Goal: Transaction & Acquisition: Download file/media

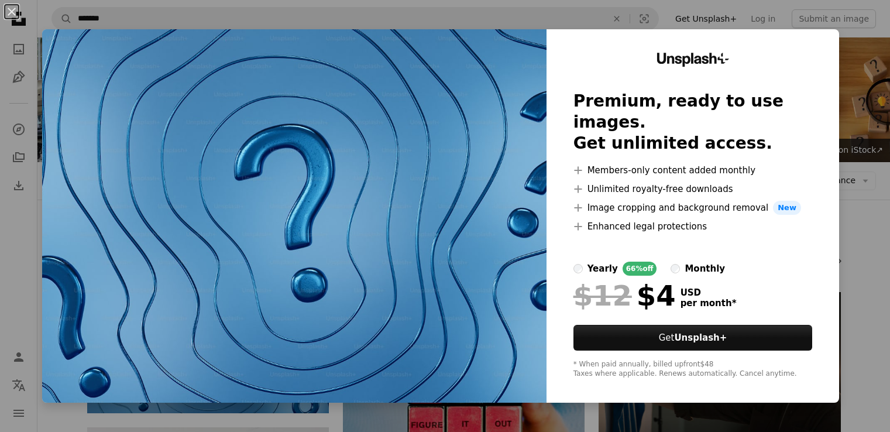
scroll to position [175, 0]
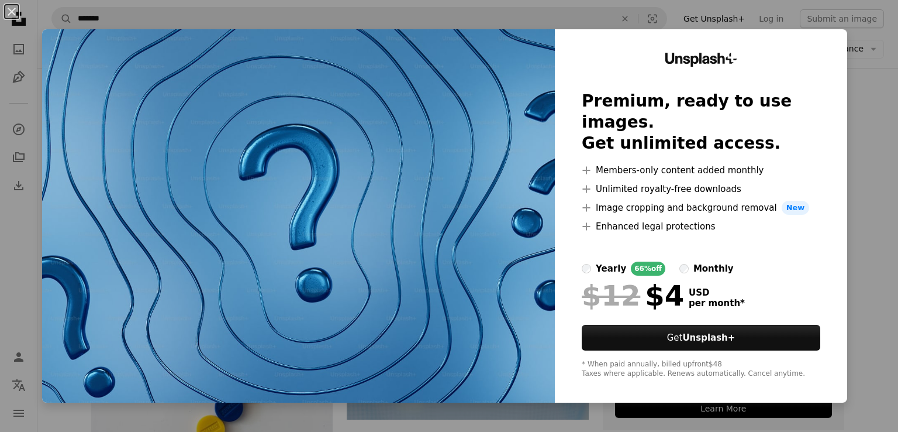
click at [860, 118] on div "An X shape Unsplash+ Premium, ready to use images. Get unlimited access. A plus…" at bounding box center [449, 216] width 898 height 432
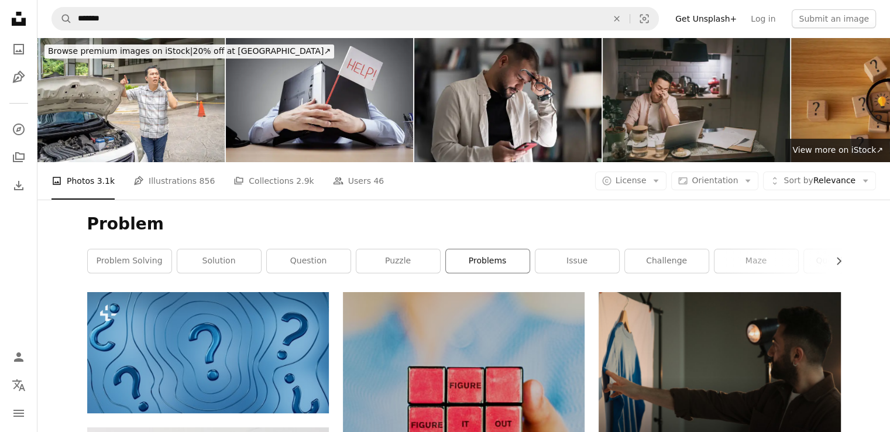
click at [491, 263] on link "problems" at bounding box center [488, 260] width 84 height 23
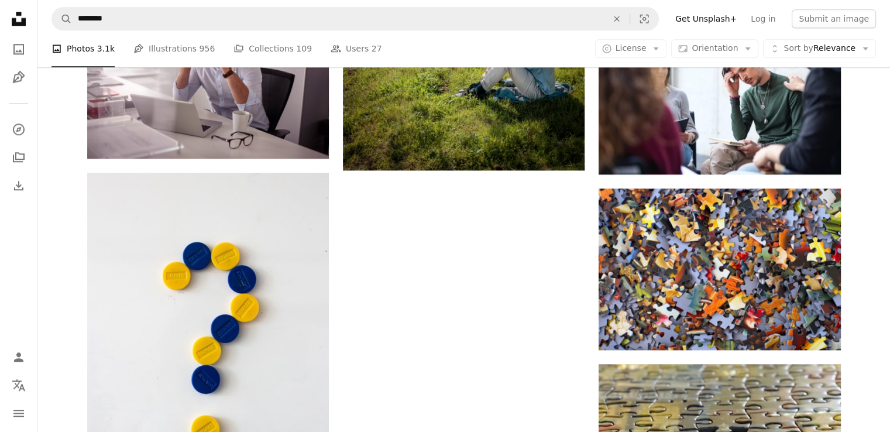
scroll to position [1521, 0]
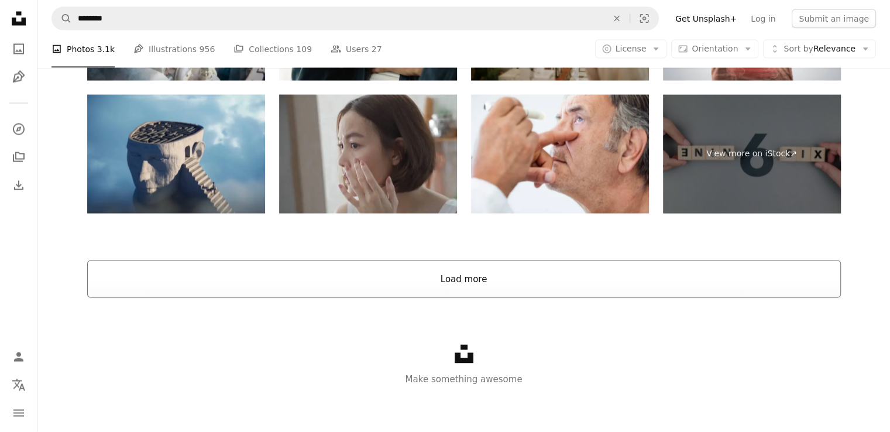
click at [327, 271] on button "Load more" at bounding box center [463, 278] width 753 height 37
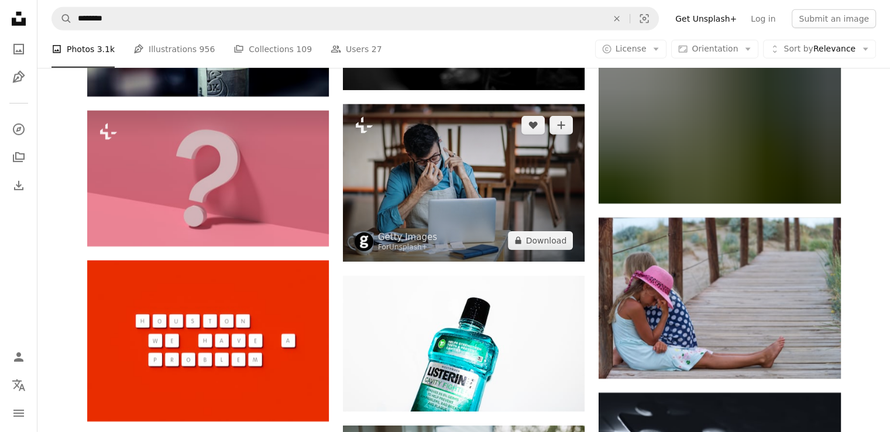
scroll to position [3773, 0]
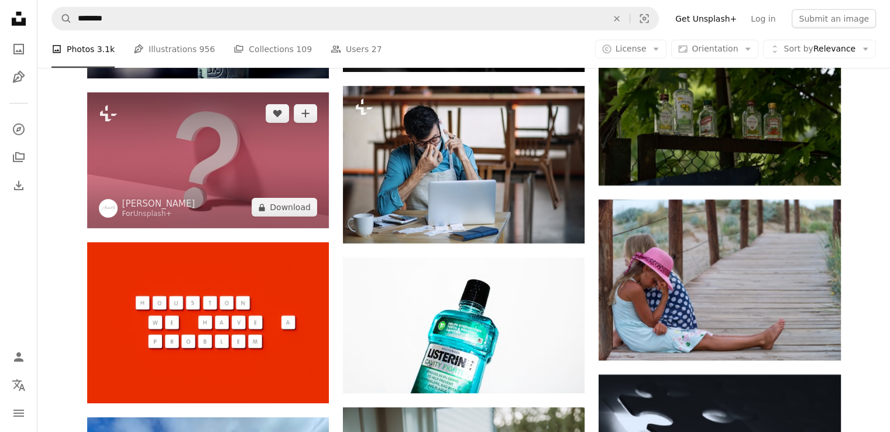
click at [283, 188] on img at bounding box center [208, 160] width 242 height 136
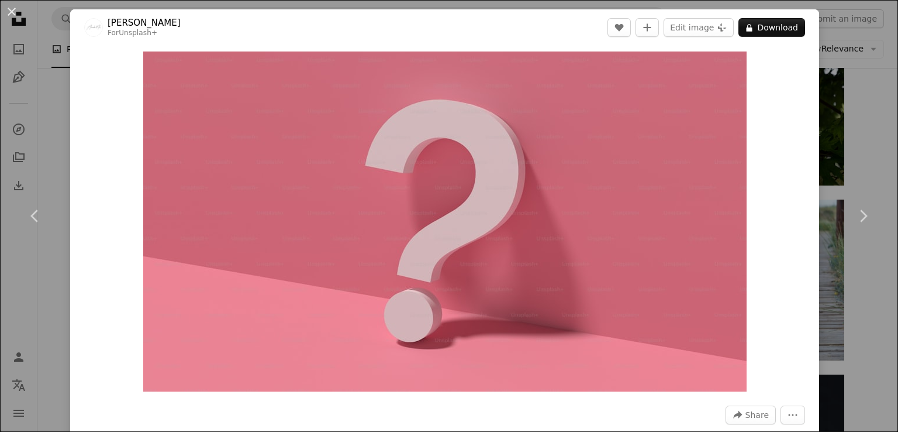
click at [54, 56] on div "An X shape Chevron left Chevron right [PERSON_NAME] For Unsplash+ A heart A plu…" at bounding box center [449, 216] width 898 height 432
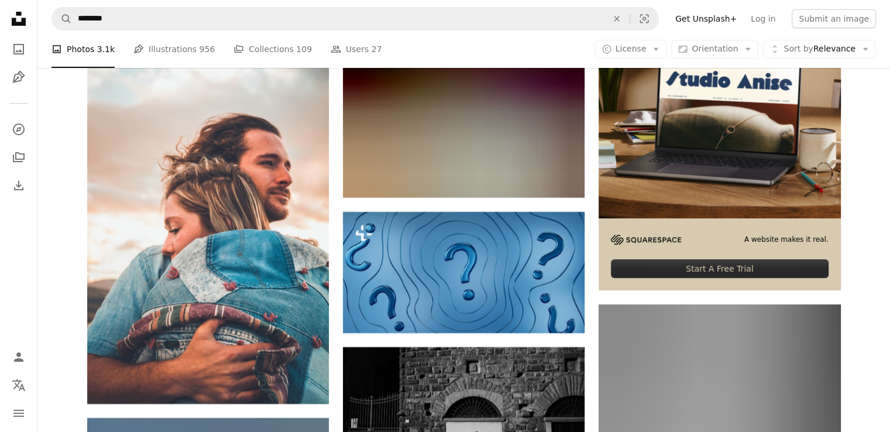
scroll to position [4651, 0]
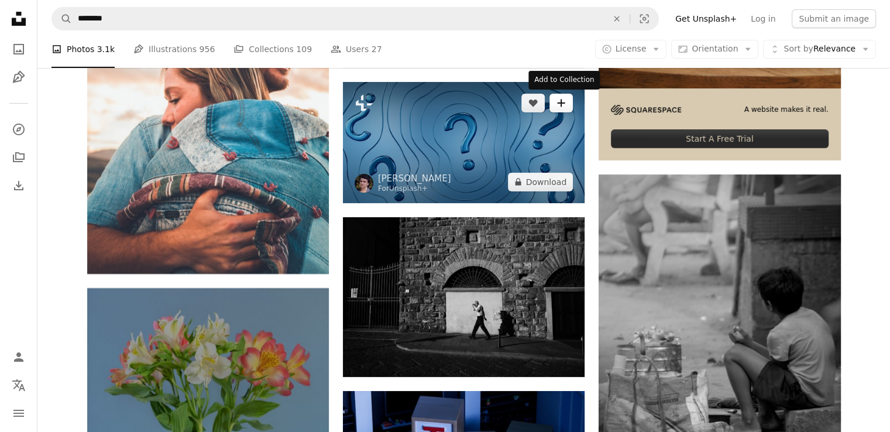
click at [564, 111] on button "A plus sign" at bounding box center [560, 103] width 23 height 19
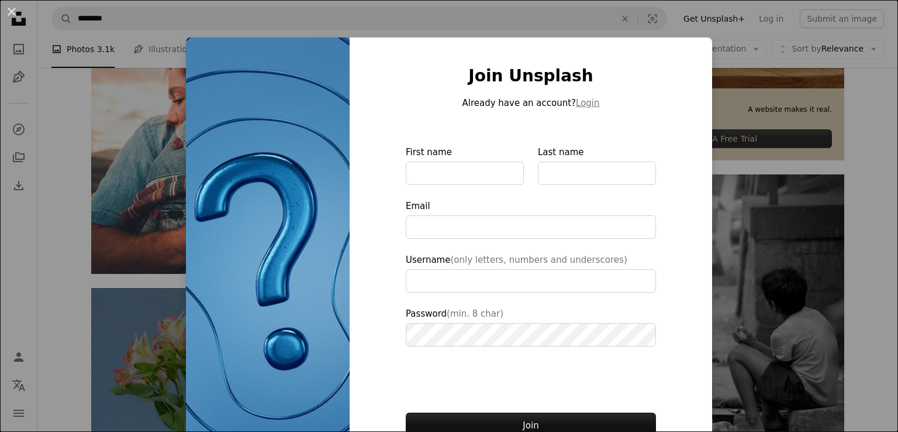
click at [732, 75] on div "An X shape Join Unsplash Already have an account? Login First name Last name Em…" at bounding box center [449, 216] width 898 height 432
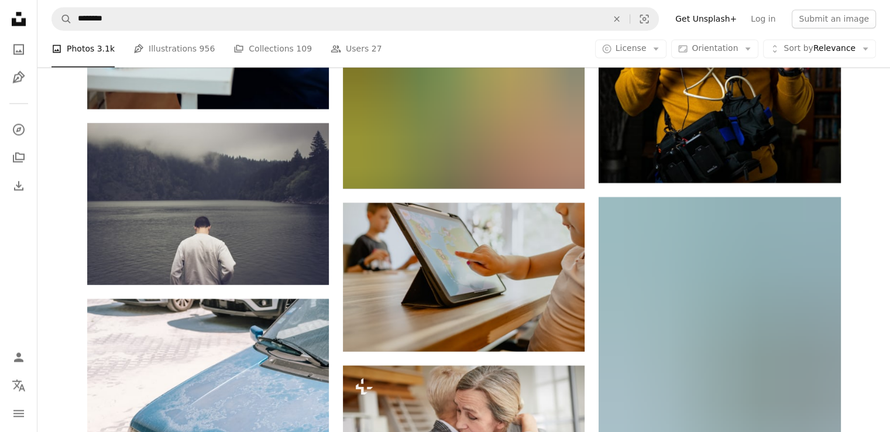
scroll to position [6523, 0]
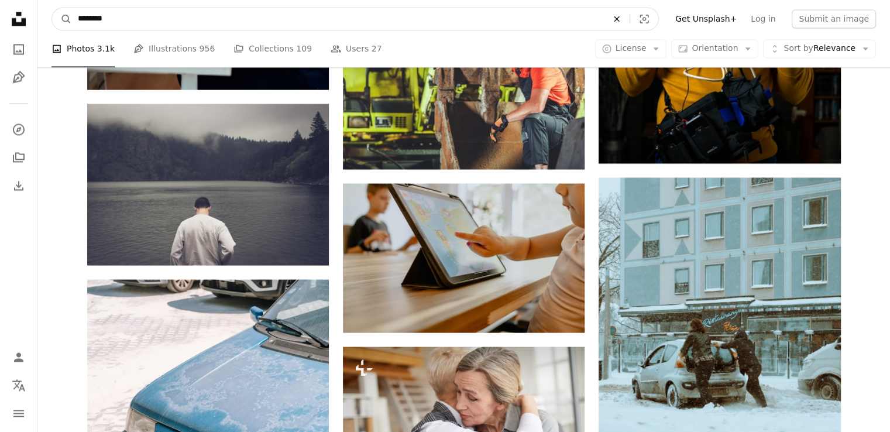
click at [619, 19] on icon "Find visuals sitewide" at bounding box center [616, 18] width 5 height 5
type input "**********"
click button "A magnifying glass" at bounding box center [62, 19] width 20 height 22
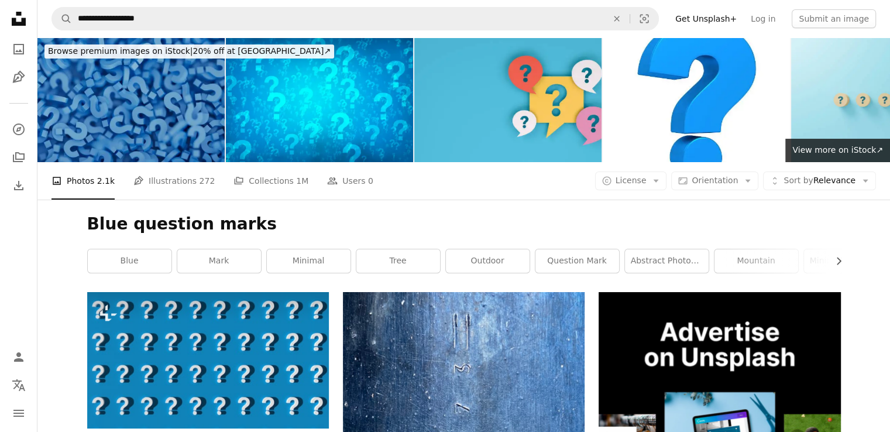
click at [152, 108] on img at bounding box center [130, 99] width 187 height 125
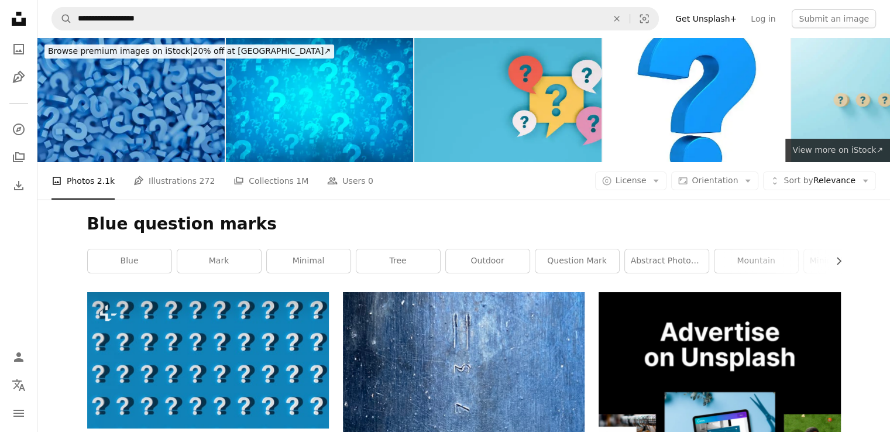
click at [842, 150] on span "View more on iStock ↗" at bounding box center [837, 149] width 91 height 9
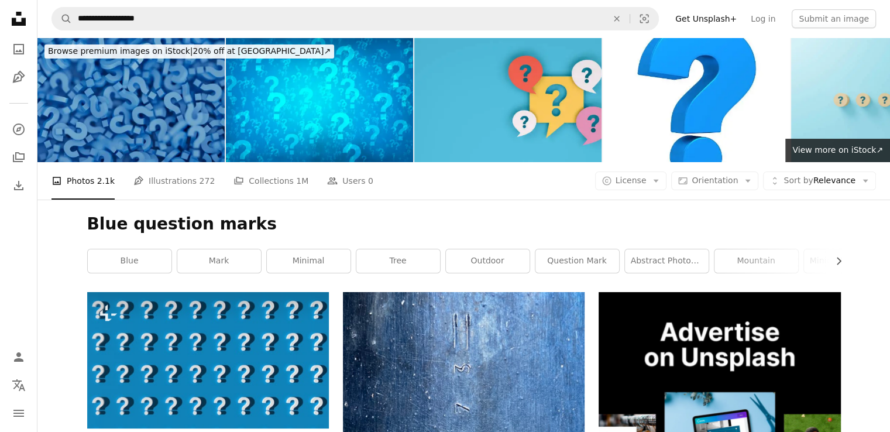
click at [154, 113] on img at bounding box center [130, 99] width 187 height 125
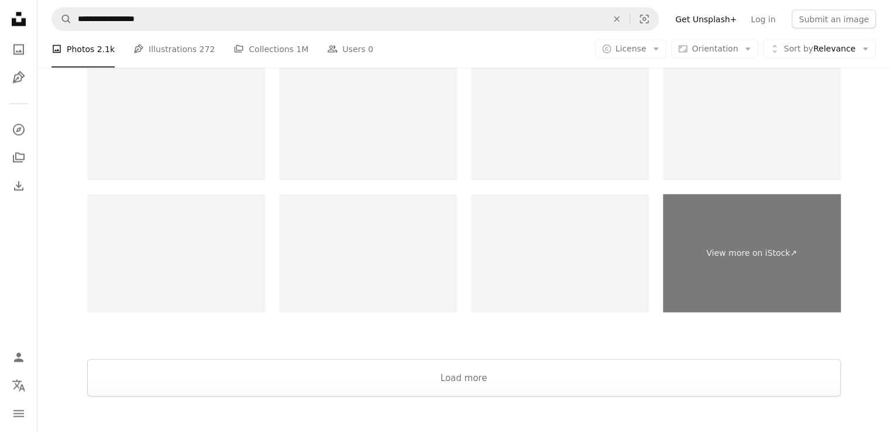
scroll to position [2223, 0]
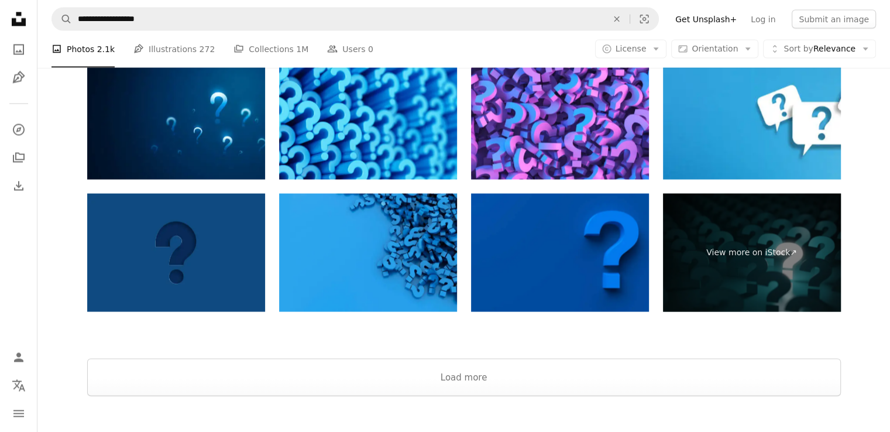
click at [341, 271] on img at bounding box center [368, 252] width 178 height 119
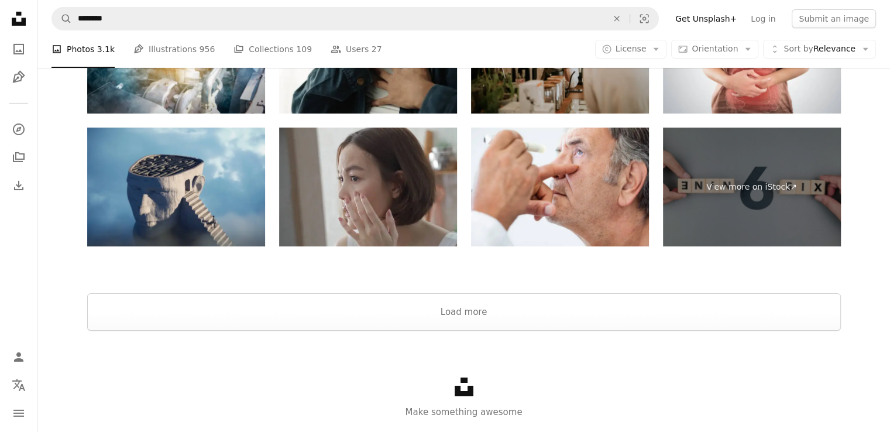
scroll to position [8472, 0]
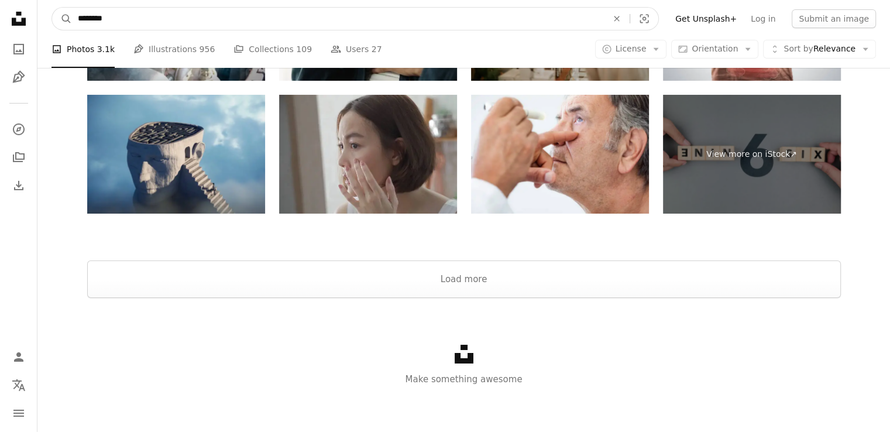
click at [314, 23] on input "********" at bounding box center [338, 19] width 532 height 22
type input "**********"
click button "A magnifying glass" at bounding box center [62, 19] width 20 height 22
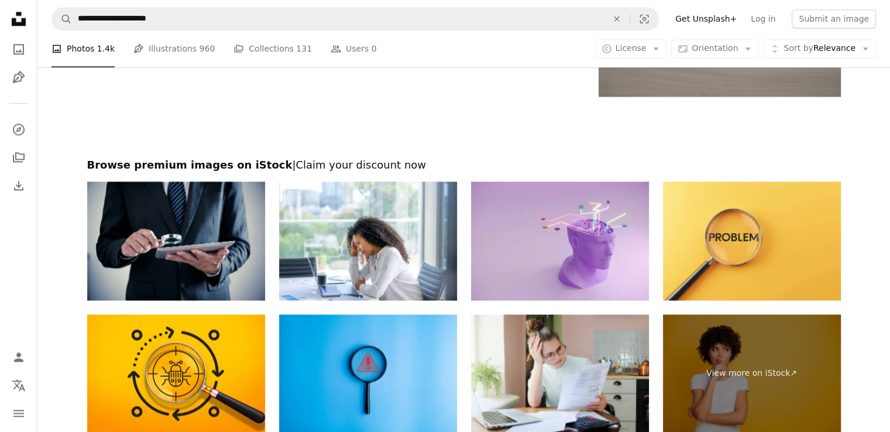
scroll to position [1755, 0]
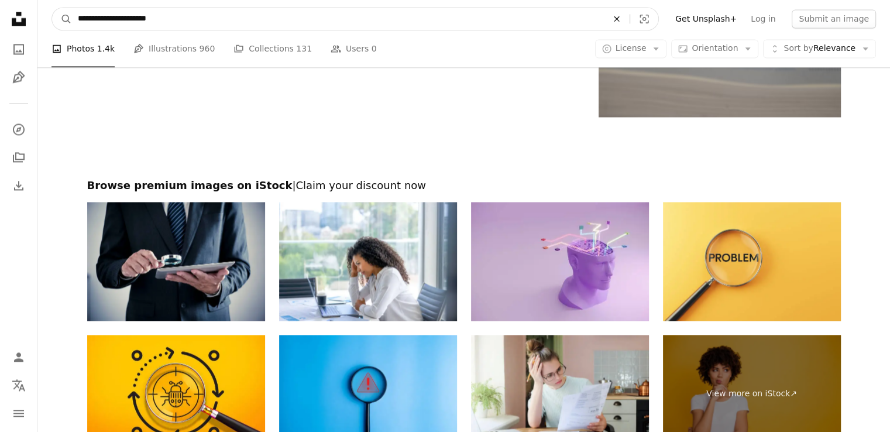
click at [629, 26] on button "An X shape" at bounding box center [617, 19] width 26 height 22
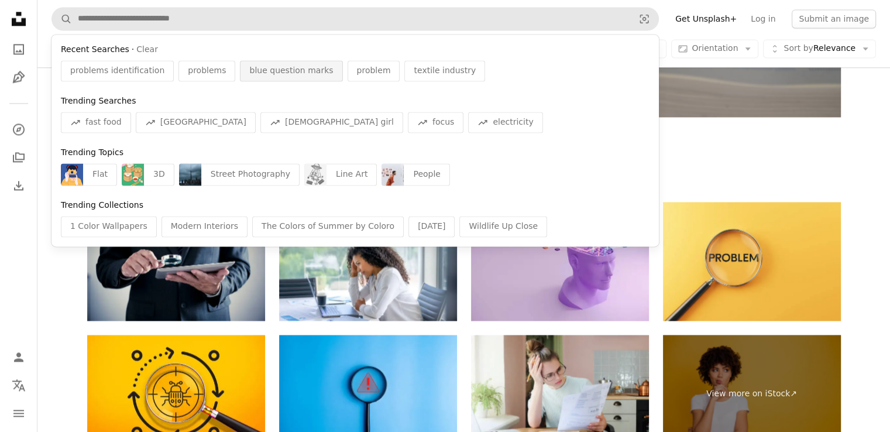
click at [283, 74] on span "blue question marks" at bounding box center [291, 71] width 84 height 12
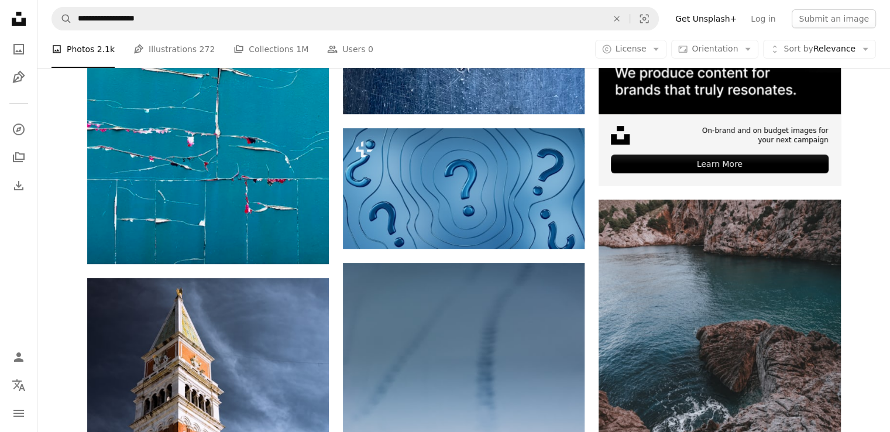
scroll to position [409, 0]
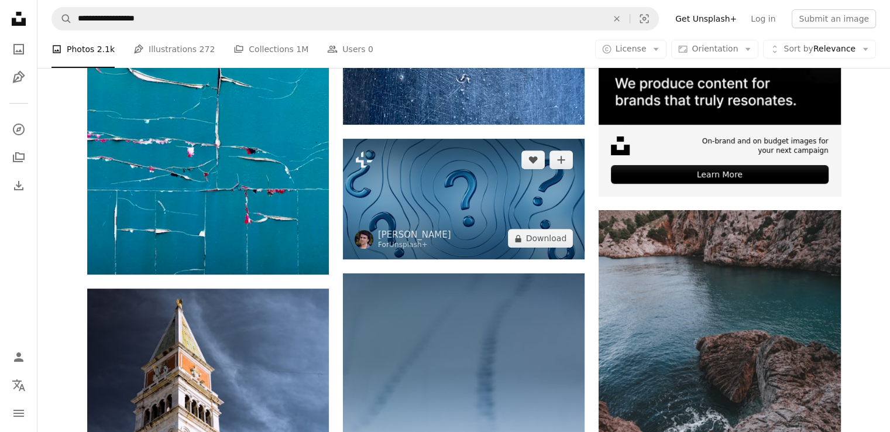
click at [438, 162] on img at bounding box center [464, 199] width 242 height 121
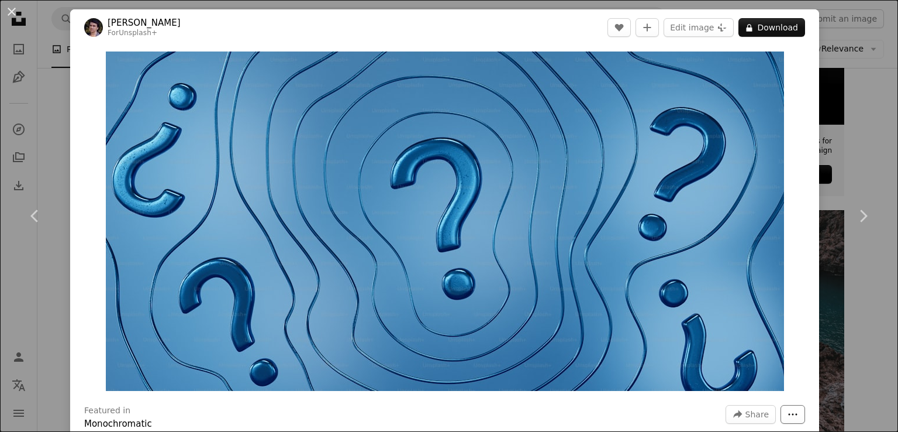
click at [788, 418] on icon "More Actions" at bounding box center [793, 414] width 11 height 11
click at [9, 13] on dialog "An X shape Chevron left Chevron right Rodion Kutsaiev For Unsplash+ A heart A p…" at bounding box center [449, 216] width 898 height 432
click at [9, 13] on button "An X shape" at bounding box center [12, 12] width 14 height 14
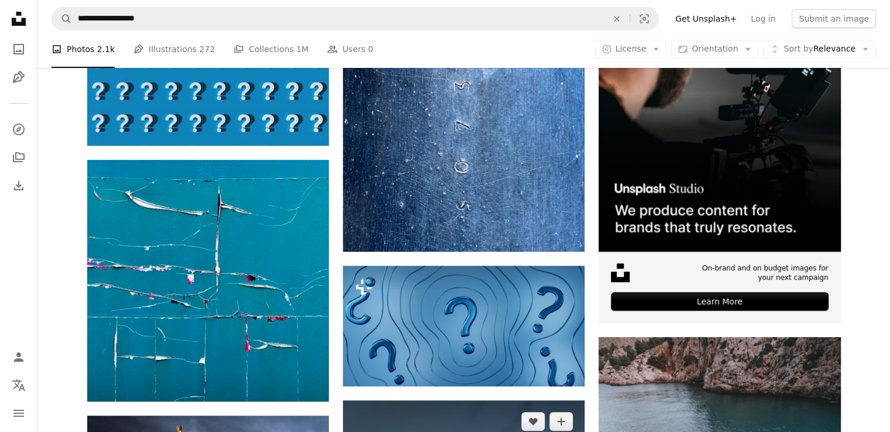
scroll to position [157, 0]
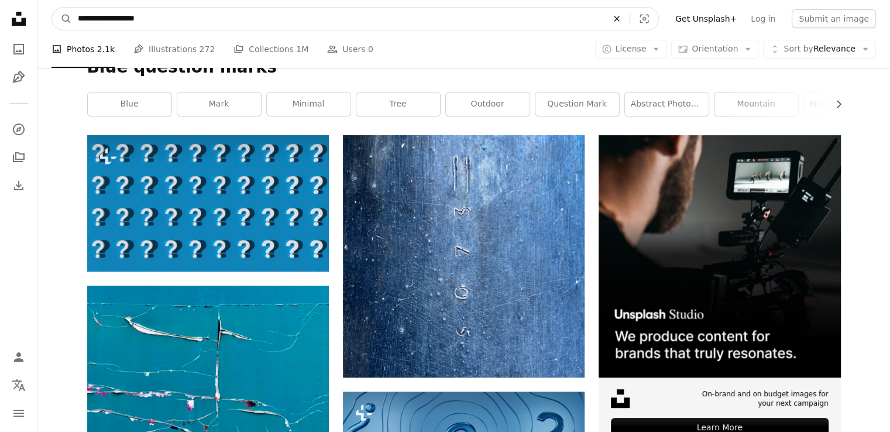
click at [629, 21] on icon "An X shape" at bounding box center [617, 18] width 26 height 9
type input "**********"
click at [52, 8] on button "A magnifying glass" at bounding box center [62, 19] width 20 height 22
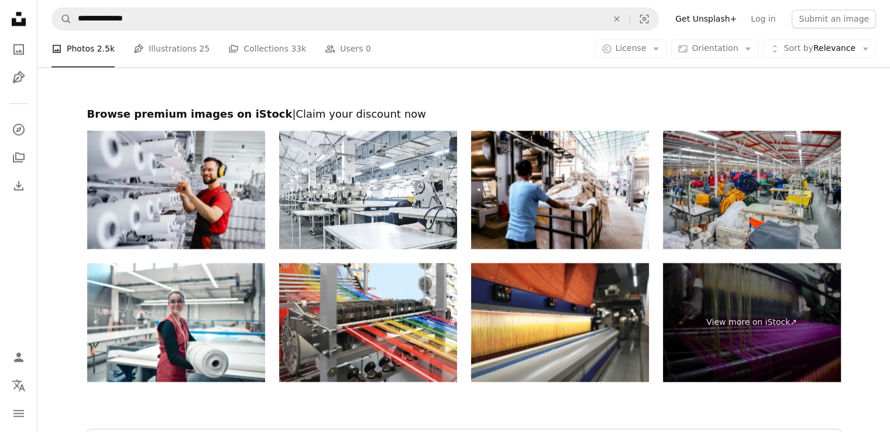
scroll to position [2157, 0]
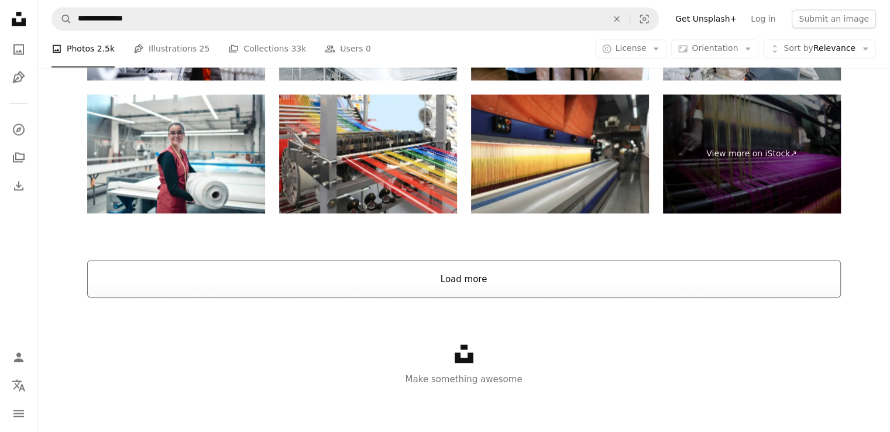
click at [378, 261] on button "Load more" at bounding box center [463, 278] width 753 height 37
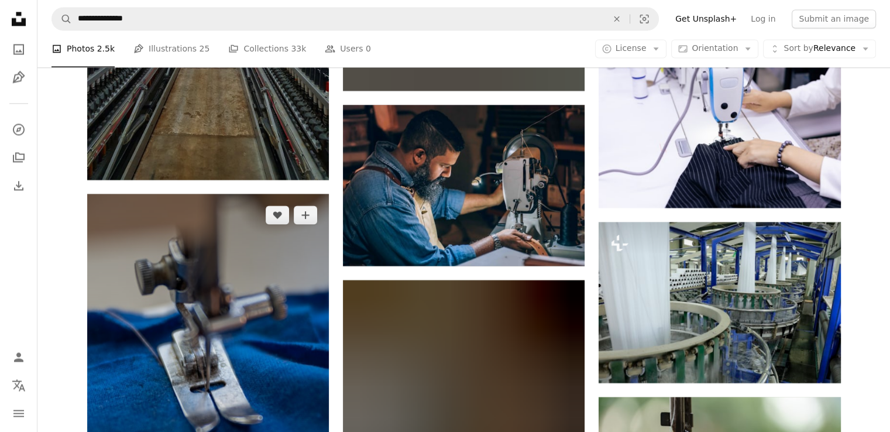
scroll to position [1982, 0]
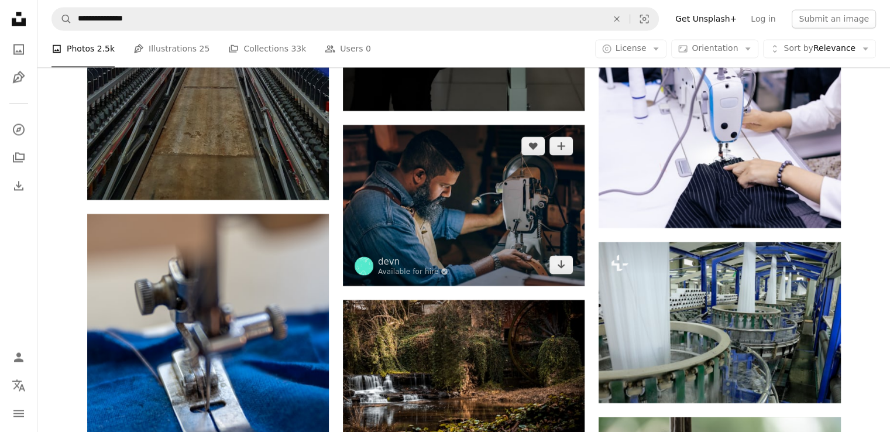
click at [496, 197] on img at bounding box center [464, 205] width 242 height 161
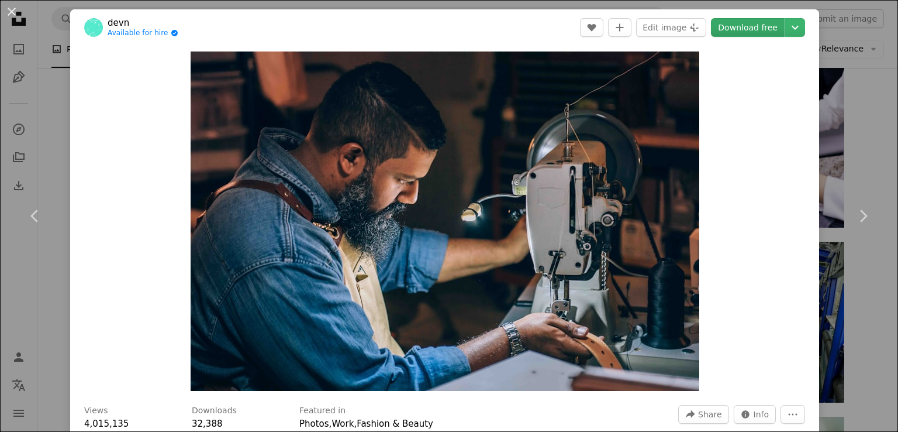
click at [749, 28] on link "Download free" at bounding box center [748, 27] width 74 height 19
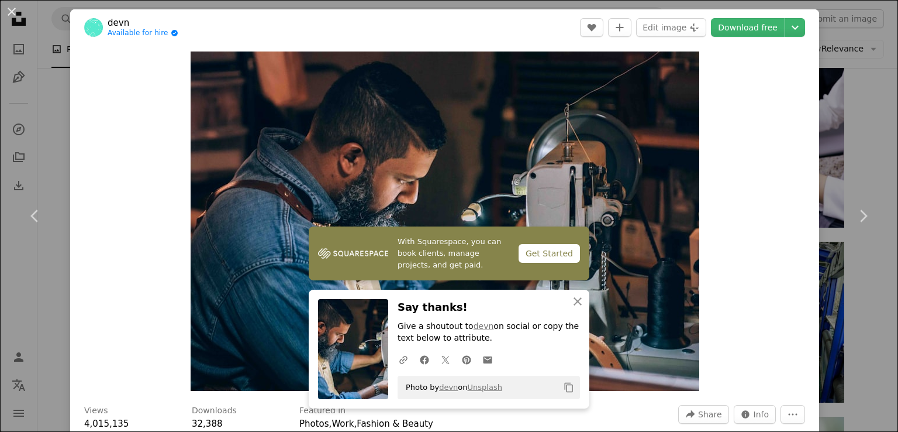
drag, startPoint x: 878, startPoint y: 47, endPoint x: 866, endPoint y: 55, distance: 14.4
click at [877, 48] on div "An X shape Chevron left Chevron right With Squarespace, you can book clients, m…" at bounding box center [449, 216] width 898 height 432
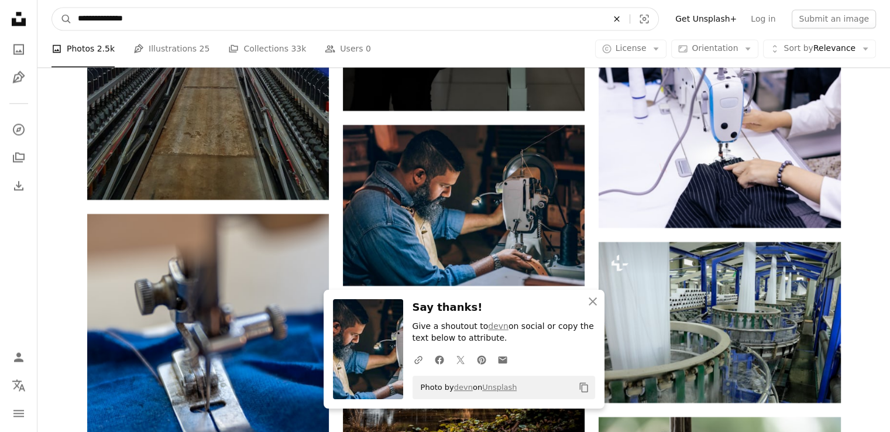
click at [619, 18] on icon "Find visuals sitewide" at bounding box center [616, 18] width 5 height 5
type input "**********"
click button "A magnifying glass" at bounding box center [62, 19] width 20 height 22
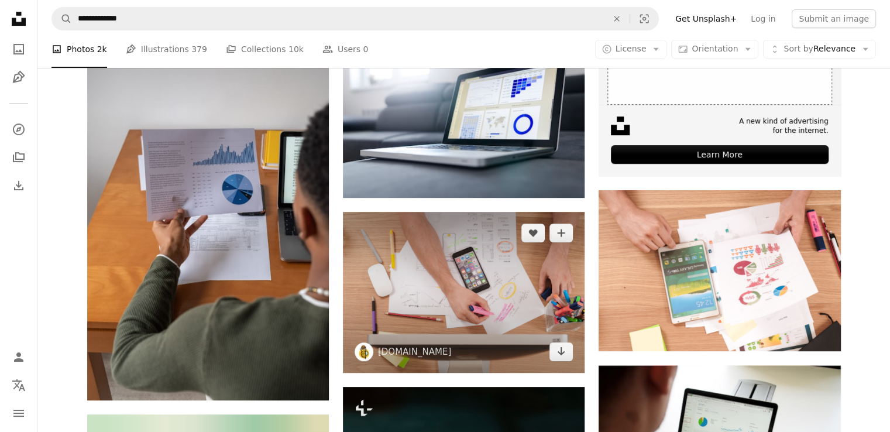
scroll to position [409, 0]
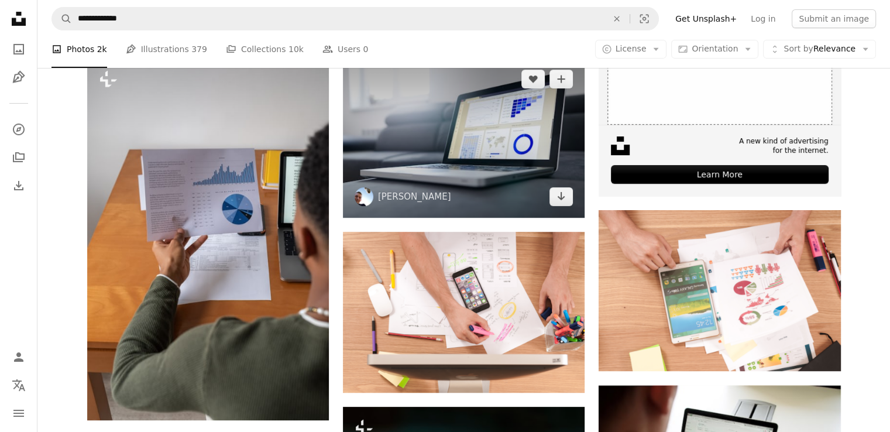
click at [487, 195] on img at bounding box center [464, 138] width 242 height 160
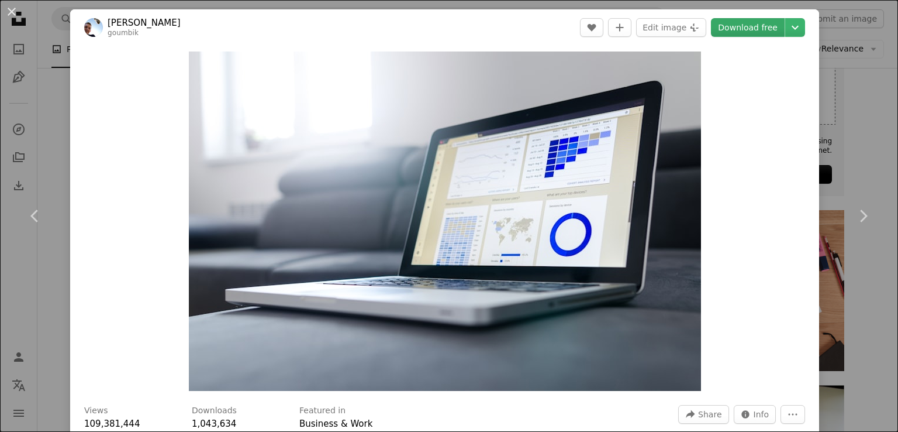
click at [742, 24] on link "Download free" at bounding box center [748, 27] width 74 height 19
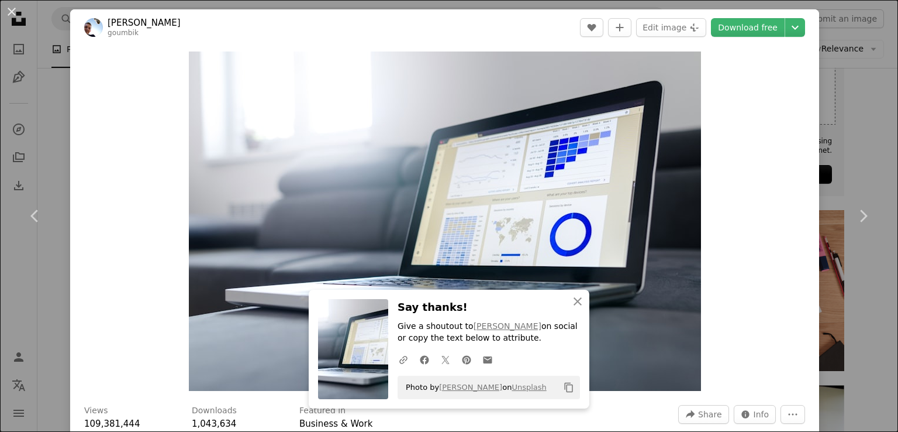
click at [850, 52] on div "An X shape Chevron left Chevron right An X shape Close Say thanks! Give a shout…" at bounding box center [449, 216] width 898 height 432
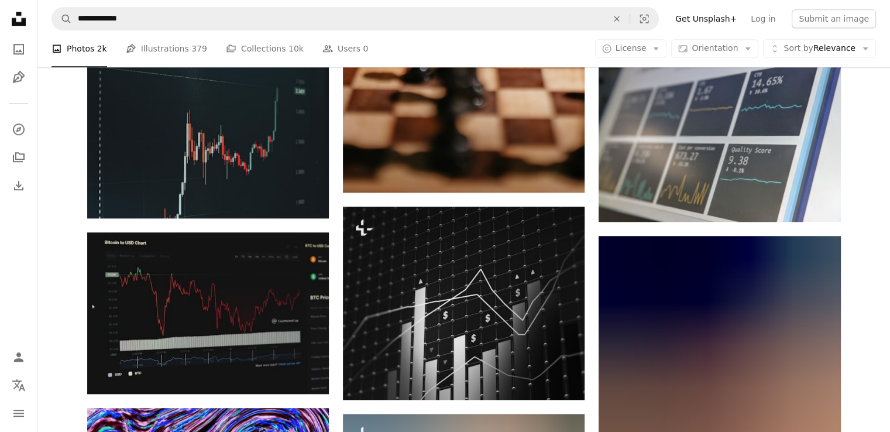
scroll to position [643, 0]
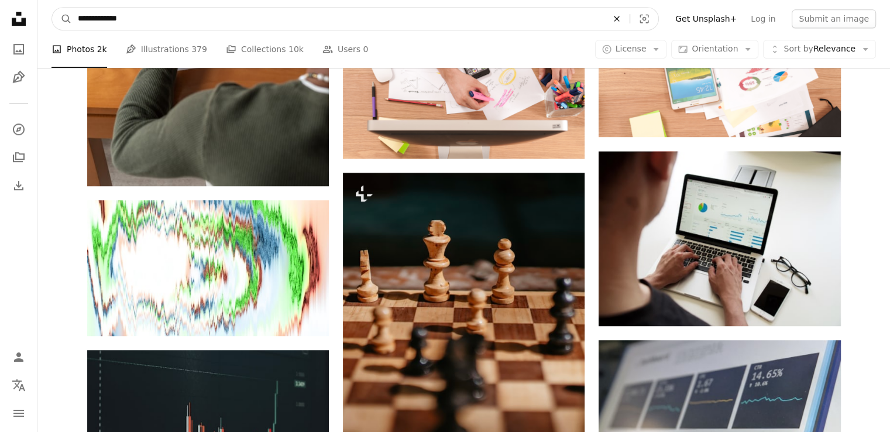
click at [629, 22] on icon "An X shape" at bounding box center [617, 18] width 26 height 9
type input "**********"
click at [52, 8] on button "A magnifying glass" at bounding box center [62, 19] width 20 height 22
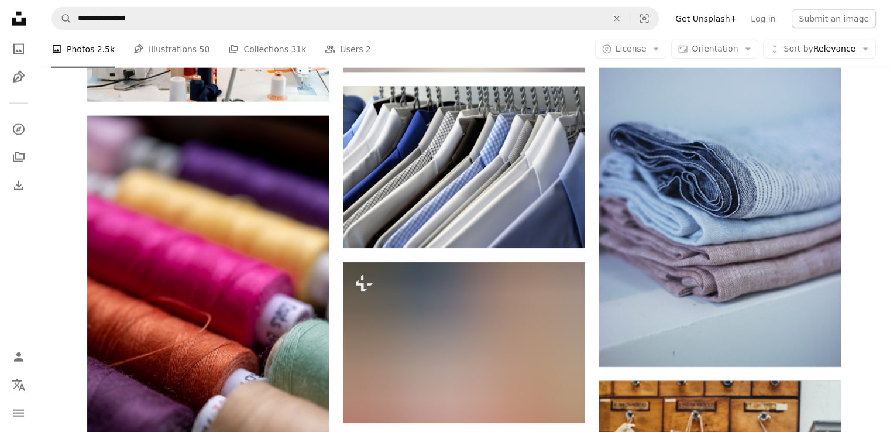
scroll to position [2457, 0]
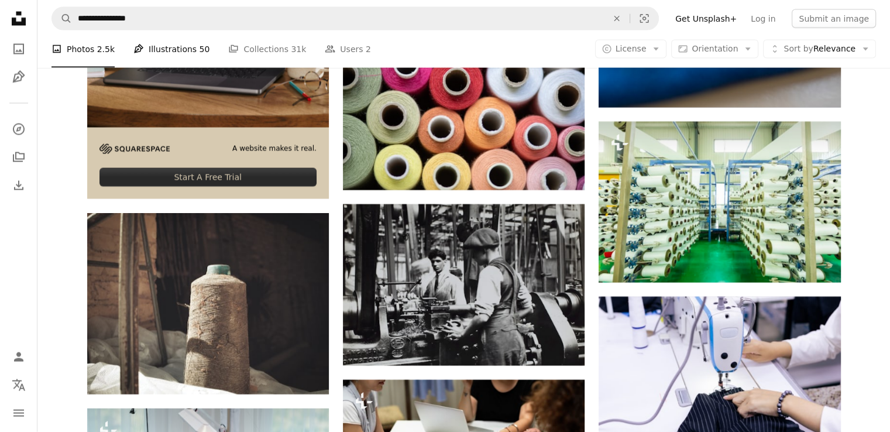
click at [172, 59] on link "Pen Tool Illustrations 50" at bounding box center [171, 48] width 76 height 37
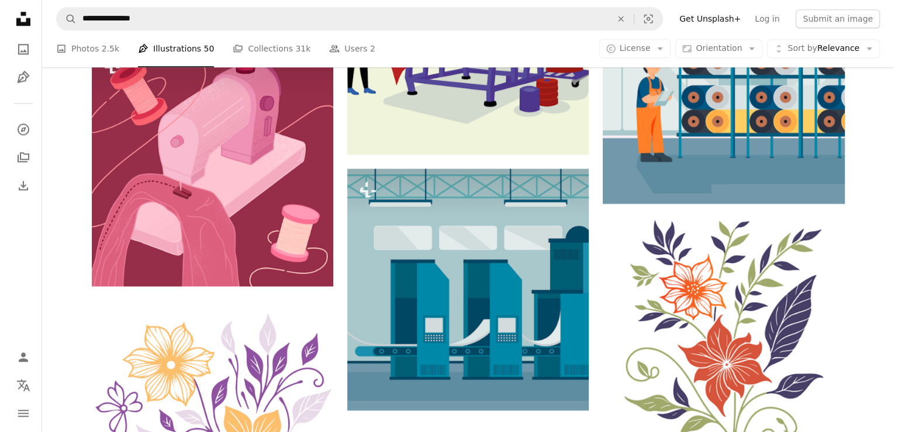
scroll to position [1345, 0]
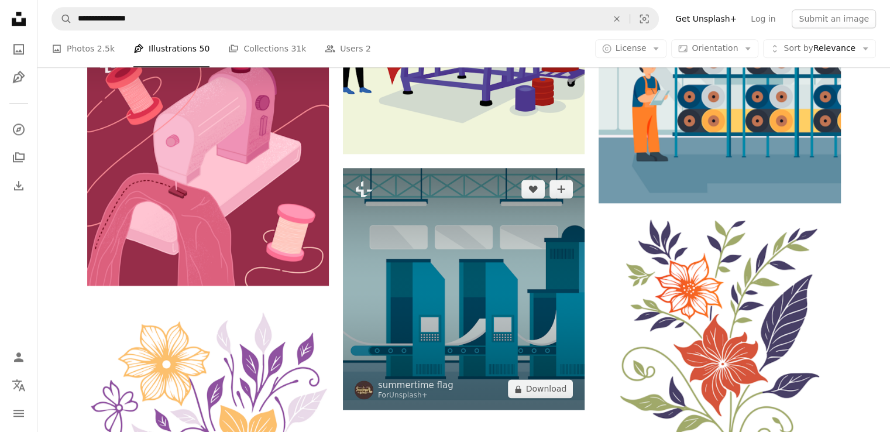
click at [447, 306] on img at bounding box center [464, 289] width 242 height 242
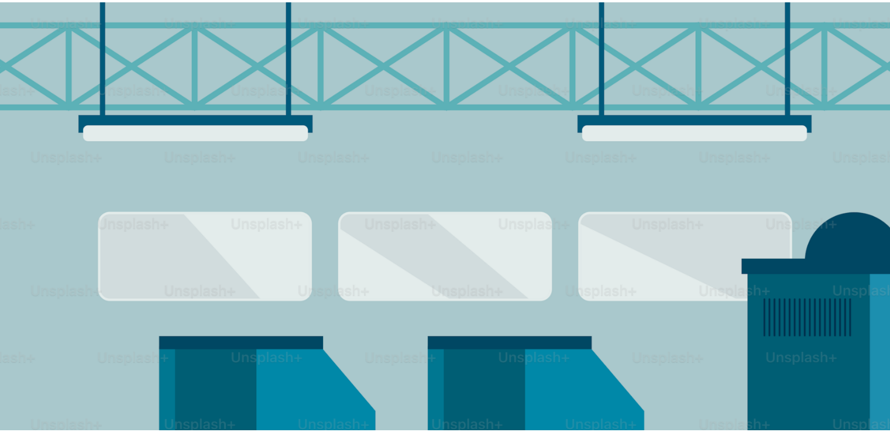
scroll to position [225, 0]
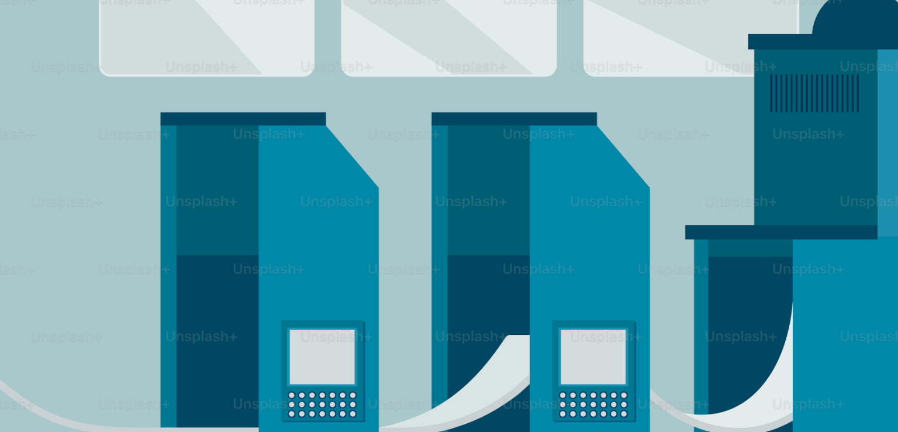
drag, startPoint x: 153, startPoint y: 71, endPoint x: 856, endPoint y: 19, distance: 705.0
click at [856, 19] on img "Zoom out on this image" at bounding box center [449, 225] width 900 height 900
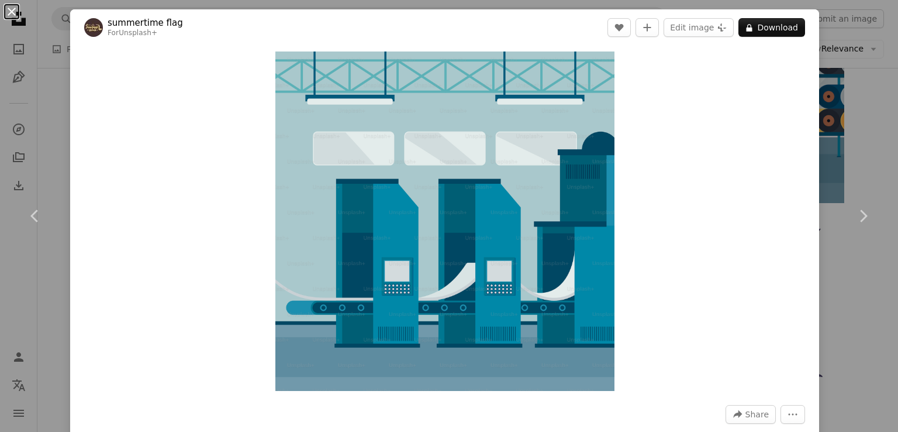
click at [12, 15] on button "An X shape" at bounding box center [12, 12] width 14 height 14
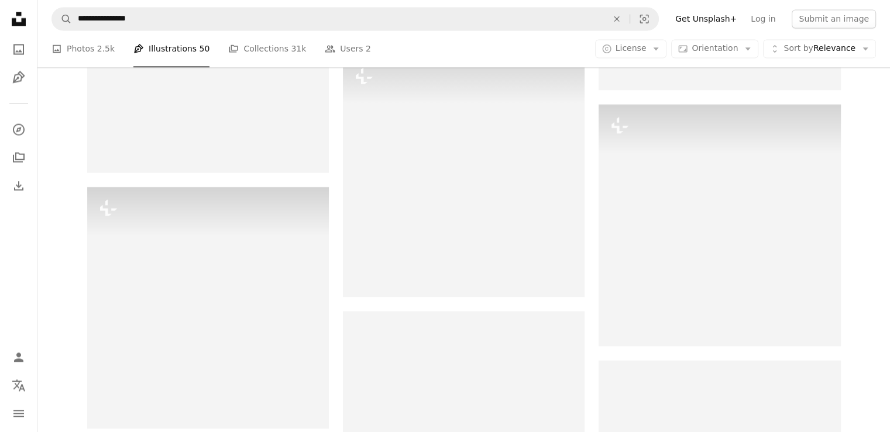
scroll to position [1989, 0]
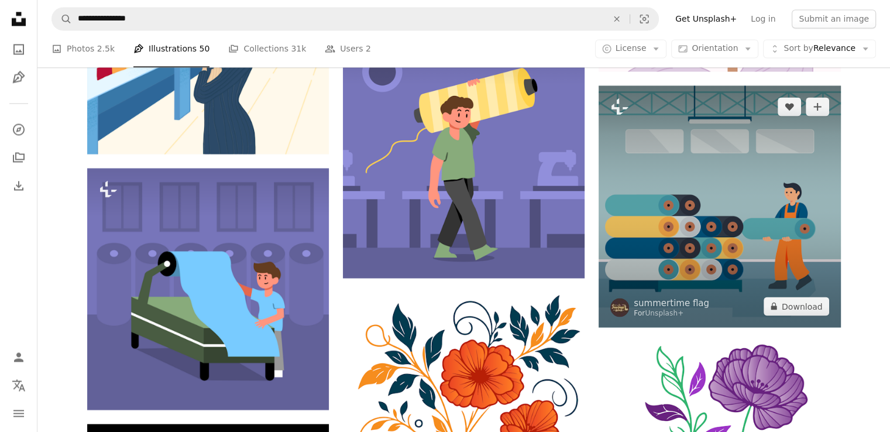
click at [608, 237] on img at bounding box center [719, 206] width 242 height 242
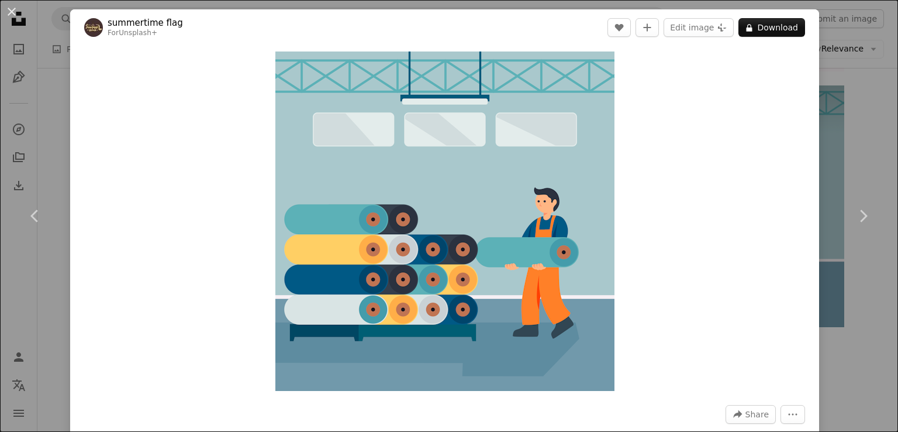
click at [841, 80] on div "An X shape Chevron left Chevron right summertime flag For Unsplash+ A heart A p…" at bounding box center [449, 216] width 898 height 432
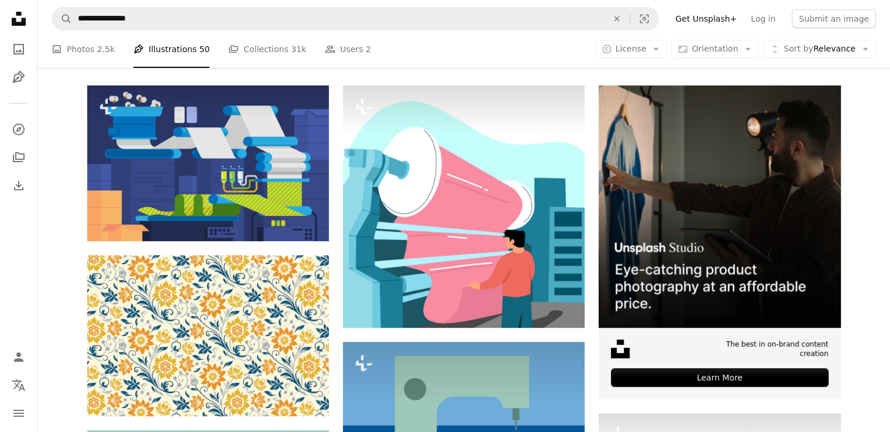
scroll to position [175, 0]
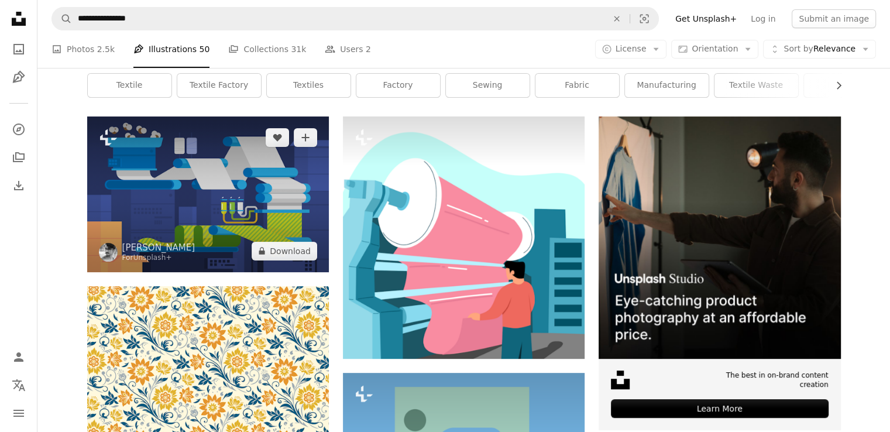
click at [148, 195] on img at bounding box center [208, 193] width 242 height 155
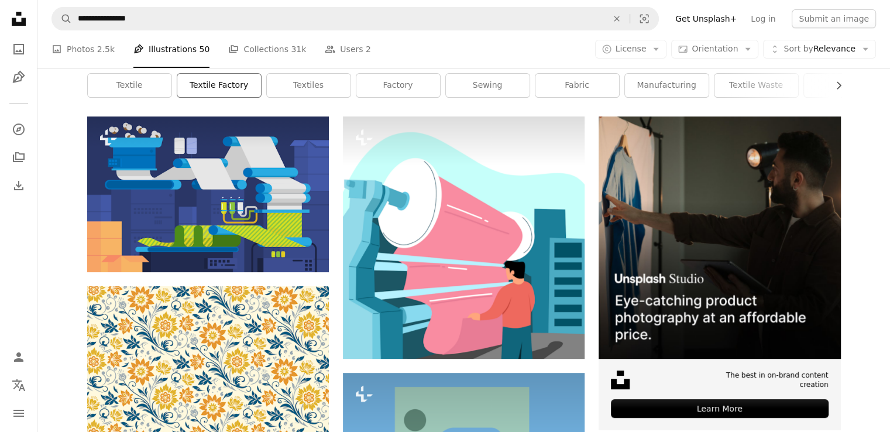
click at [215, 95] on link "textile factory" at bounding box center [219, 85] width 84 height 23
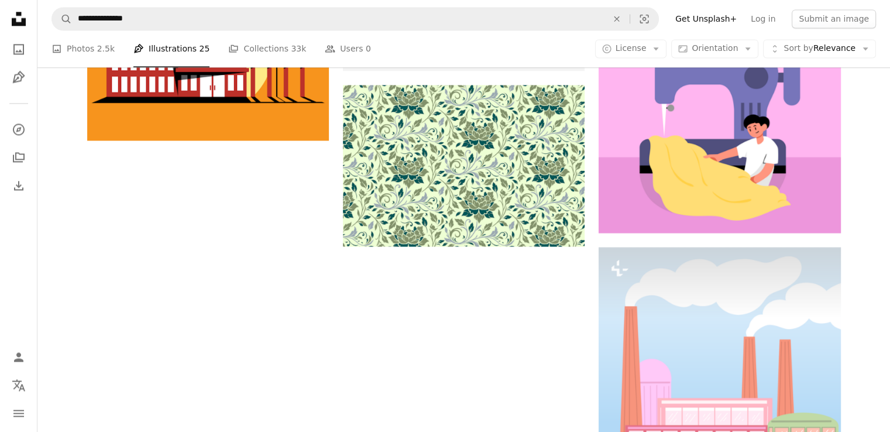
scroll to position [1755, 0]
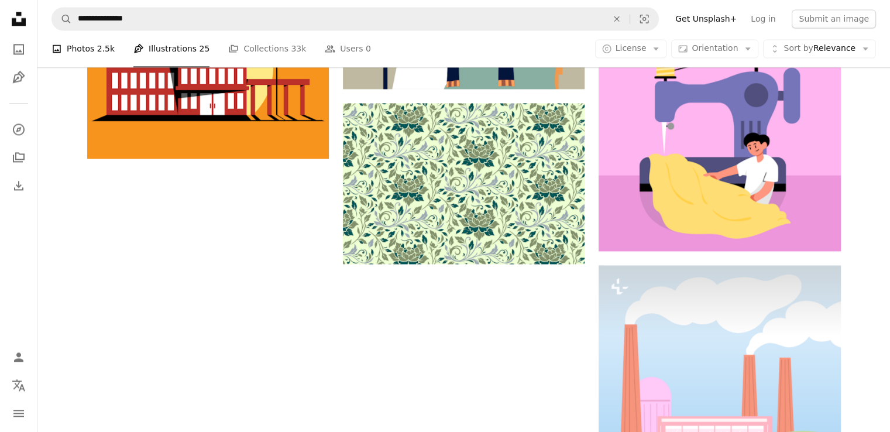
click at [79, 44] on link "A photo Photos 2.5k" at bounding box center [82, 48] width 63 height 37
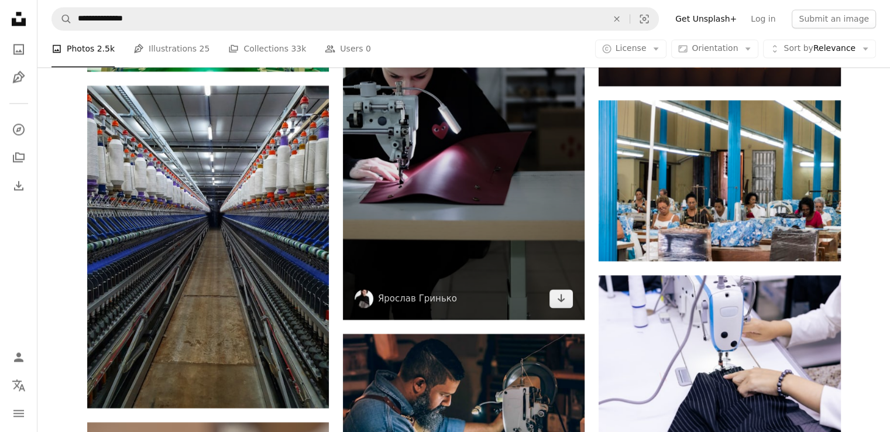
scroll to position [1799, 0]
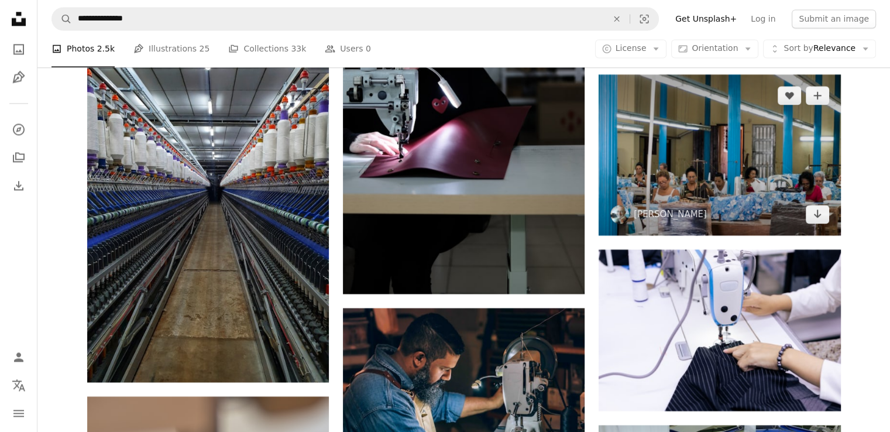
click at [662, 176] on img at bounding box center [719, 154] width 242 height 161
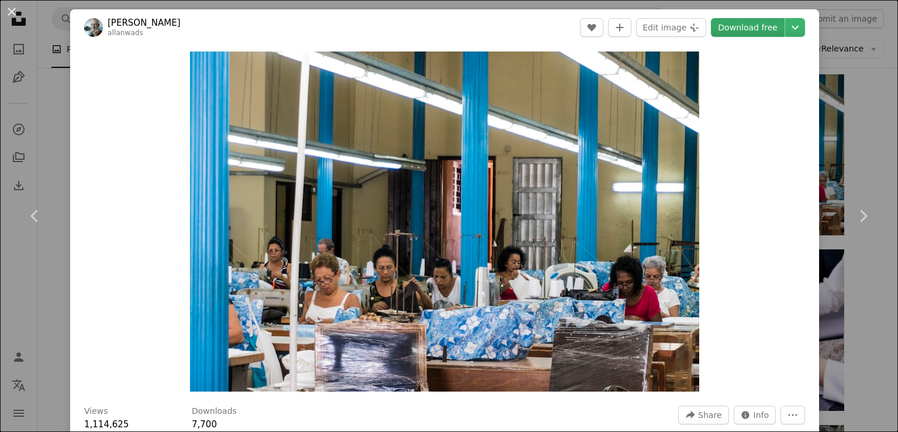
click at [736, 33] on link "Download free" at bounding box center [748, 27] width 74 height 19
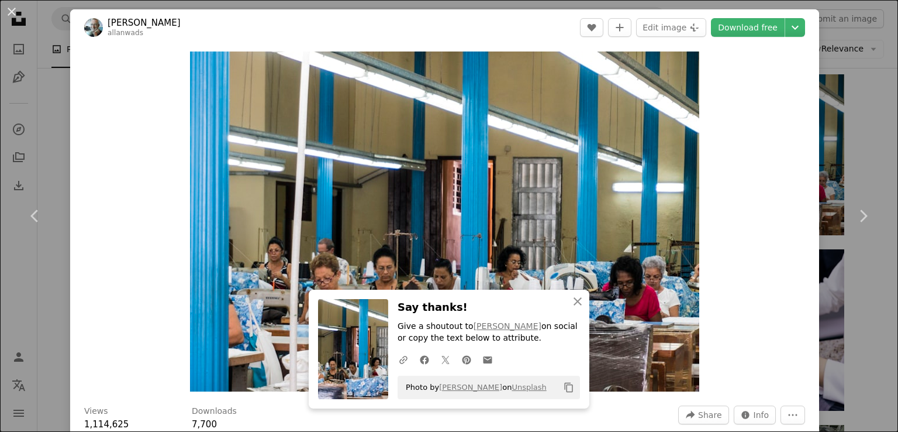
click at [42, 35] on div "An X shape Chevron left Chevron right An X shape Close Say thanks! Give a shout…" at bounding box center [449, 216] width 898 height 432
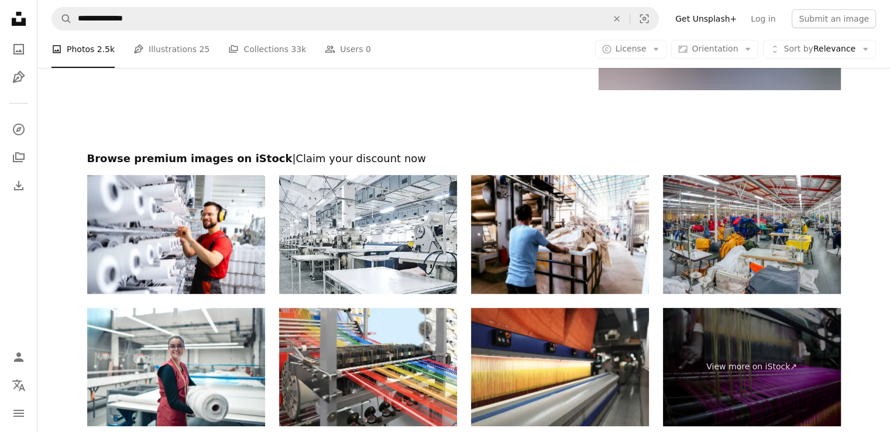
scroll to position [4899, 0]
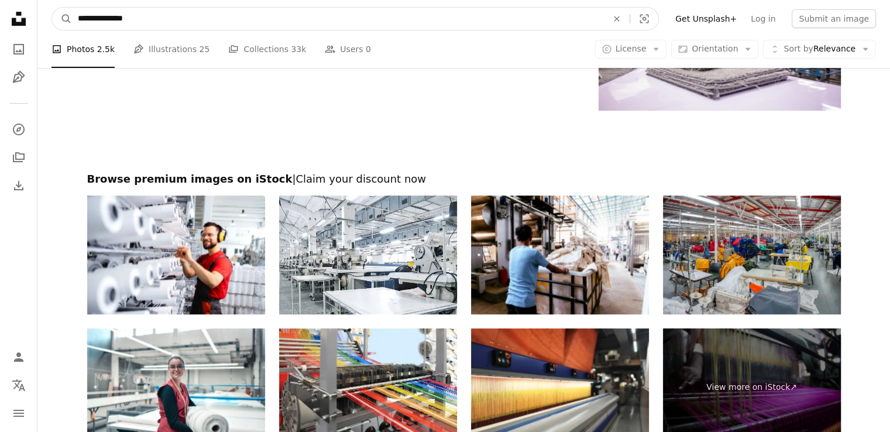
click at [218, 20] on input "**********" at bounding box center [338, 19] width 532 height 22
type input "**********"
click at [52, 8] on button "A magnifying glass" at bounding box center [62, 19] width 20 height 22
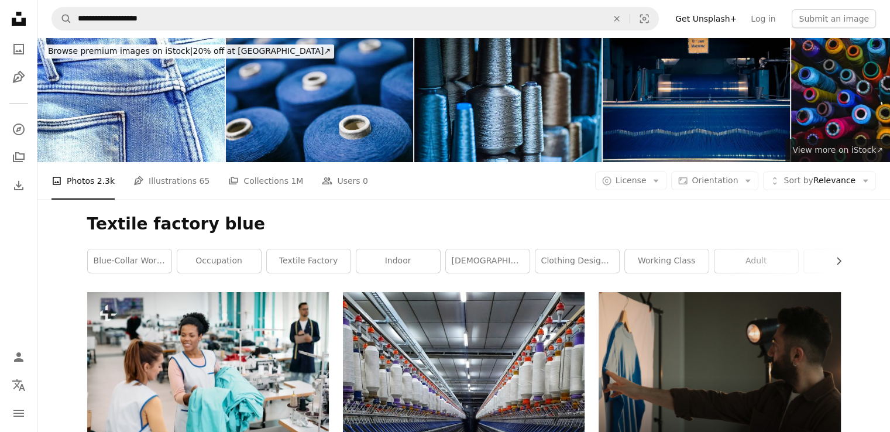
click at [843, 149] on span "View more on iStock ↗" at bounding box center [837, 149] width 91 height 9
